Goal: Task Accomplishment & Management: Complete application form

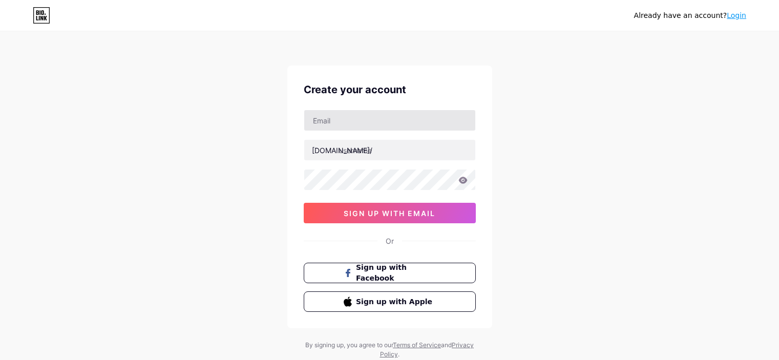
scroll to position [31, 0]
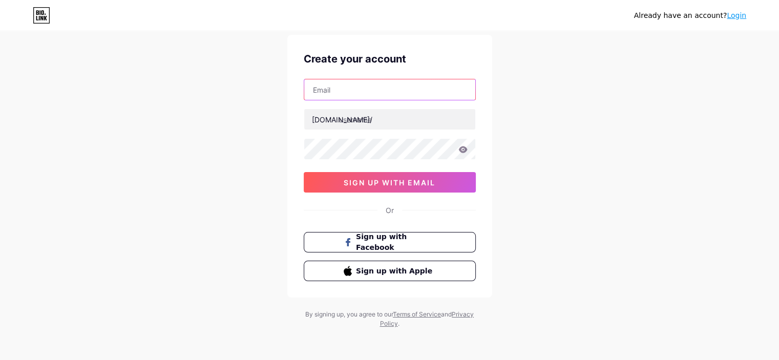
click at [325, 79] on input "text" at bounding box center [389, 89] width 171 height 20
type input "[EMAIL_ADDRESS][DOMAIN_NAME]"
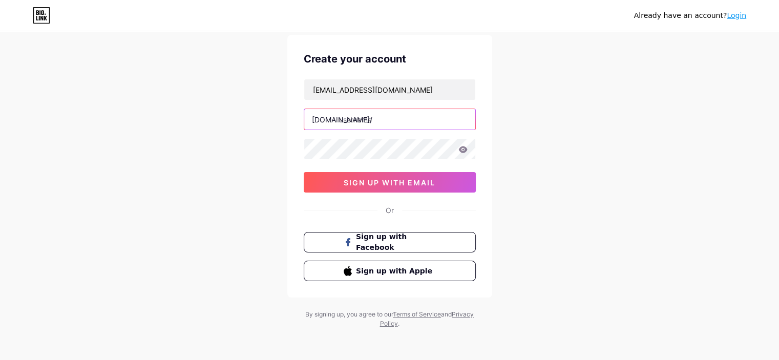
click at [355, 122] on input "text" at bounding box center [389, 119] width 171 height 20
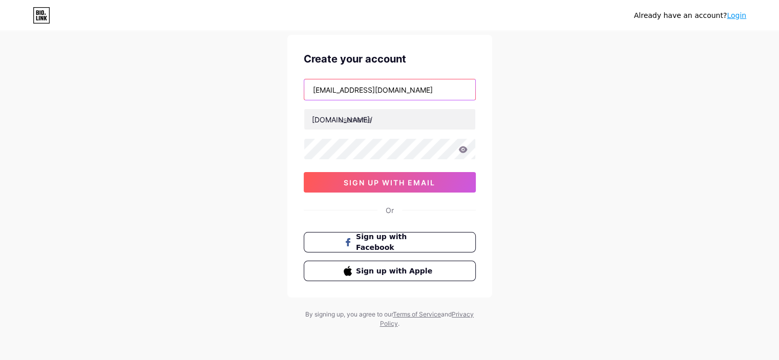
drag, startPoint x: 365, startPoint y: 88, endPoint x: 298, endPoint y: 84, distance: 67.7
click at [298, 84] on div "Create your account [EMAIL_ADDRESS][DOMAIN_NAME] [DOMAIN_NAME]/ 0cAFcWeA6wvcLCo…" at bounding box center [389, 166] width 205 height 263
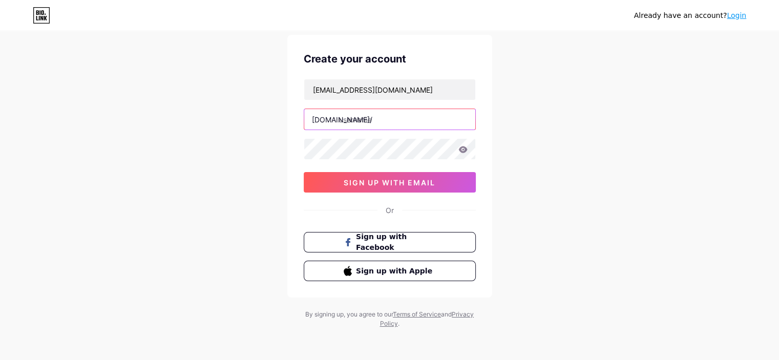
click at [353, 116] on input "text" at bounding box center [389, 119] width 171 height 20
paste input "trademarkangel"
type input "trademarkangel"
click at [462, 148] on icon at bounding box center [462, 149] width 9 height 7
click at [461, 150] on icon at bounding box center [462, 149] width 9 height 7
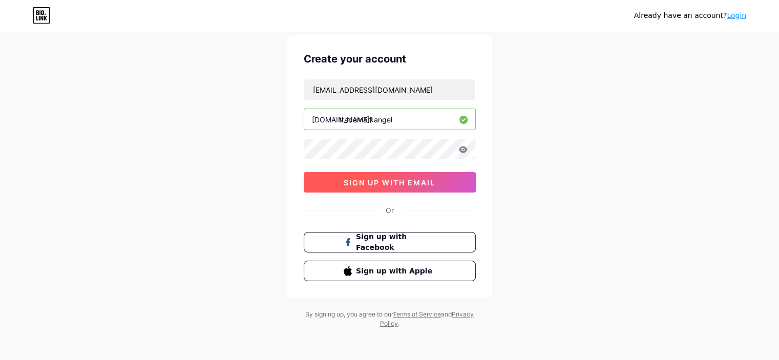
click at [329, 180] on button "sign up with email" at bounding box center [390, 182] width 172 height 20
